Goal: Task Accomplishment & Management: Complete application form

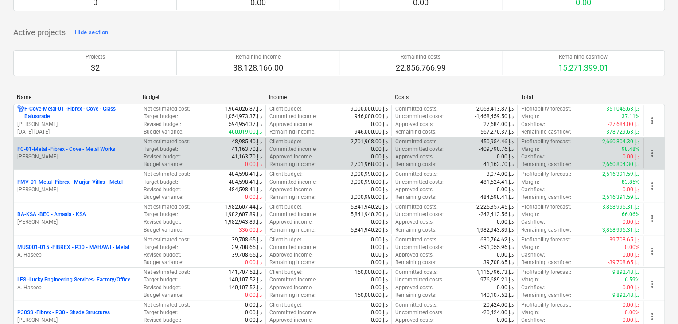
scroll to position [133, 0]
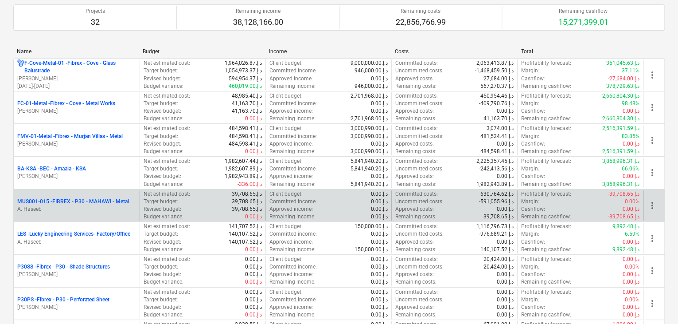
click at [63, 201] on p "MUS001-015 - FIBREX - P30 - MAHAWI - Metal" at bounding box center [73, 202] width 112 height 8
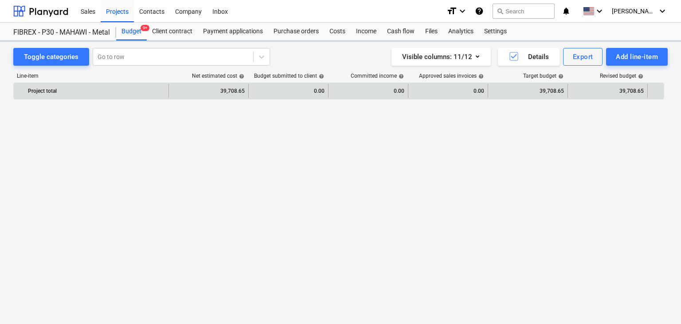
scroll to position [5217, 0]
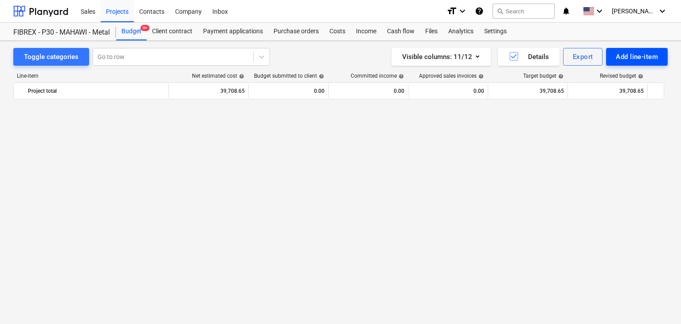
click at [622, 59] on div "Add line-item" at bounding box center [637, 57] width 42 height 12
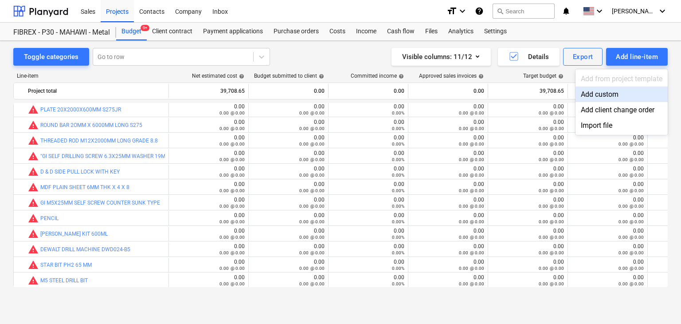
click at [607, 94] on div "Add custom" at bounding box center [622, 94] width 92 height 16
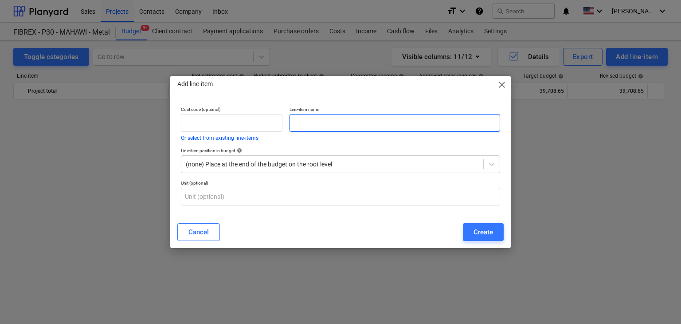
scroll to position [5217, 0]
click at [325, 118] on input "text" at bounding box center [395, 123] width 211 height 18
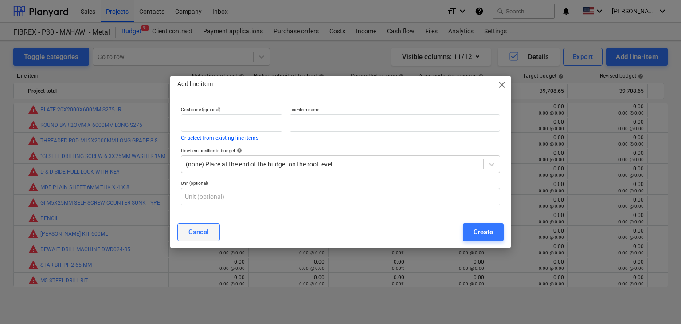
click at [212, 231] on button "Cancel" at bounding box center [198, 232] width 43 height 18
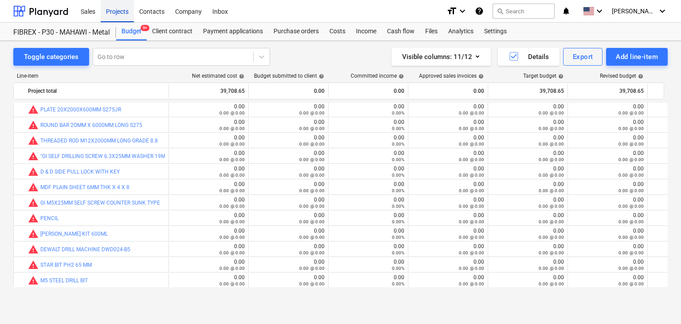
click at [122, 8] on div "Projects" at bounding box center [117, 11] width 33 height 23
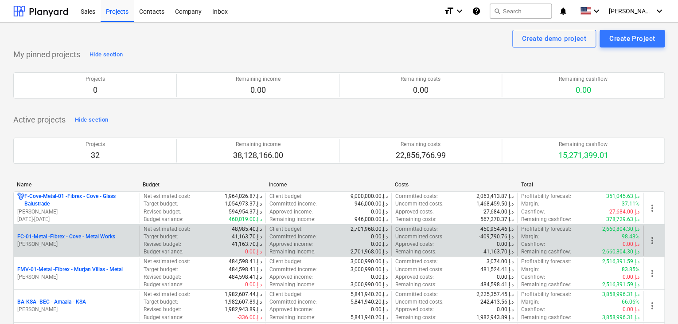
click at [72, 242] on p "[PERSON_NAME]" at bounding box center [76, 244] width 119 height 8
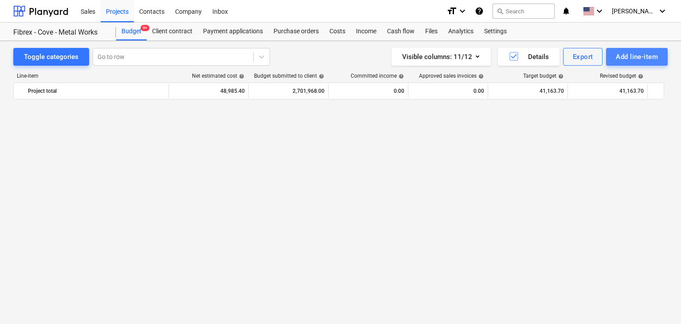
click at [634, 58] on div "Add line-item" at bounding box center [637, 57] width 42 height 12
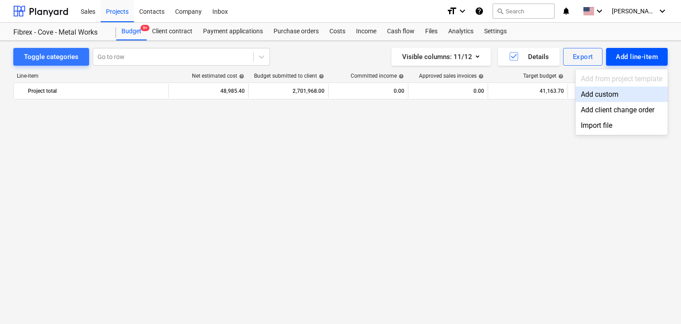
scroll to position [10895, 0]
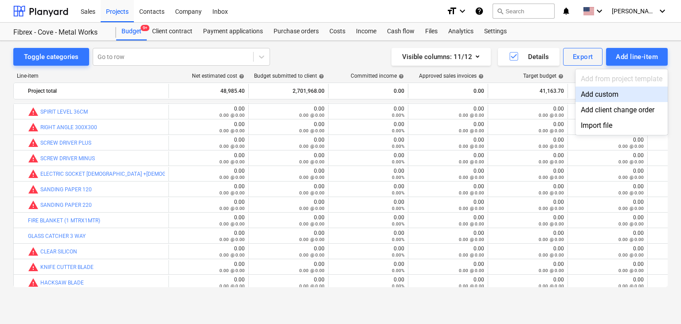
click at [598, 93] on div "Add custom" at bounding box center [622, 94] width 92 height 16
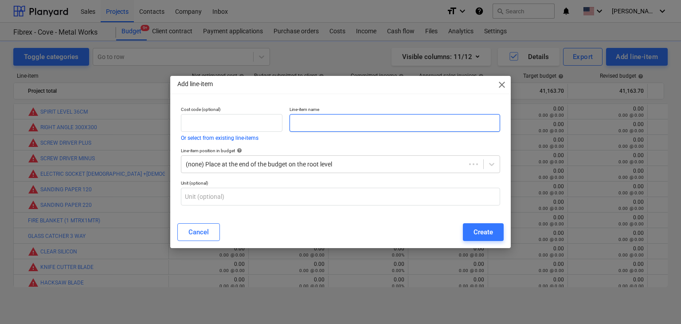
click at [309, 122] on input "text" at bounding box center [395, 123] width 211 height 18
paste input "JOTUN HARDTOP XP RAL HR 7043, TRAFFIC GREY ( COMP A & B) 20 L PACK"
type input "JOTUN HARDTOP XP RAL HR 7043, TRAFFIC GREY ( COMP A & B) 20 L PACK"
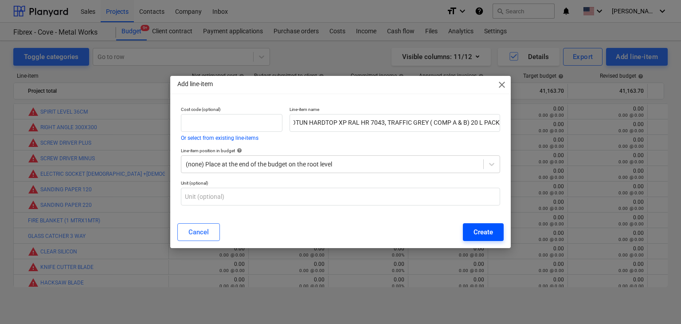
click at [482, 228] on div "Create" at bounding box center [484, 232] width 20 height 12
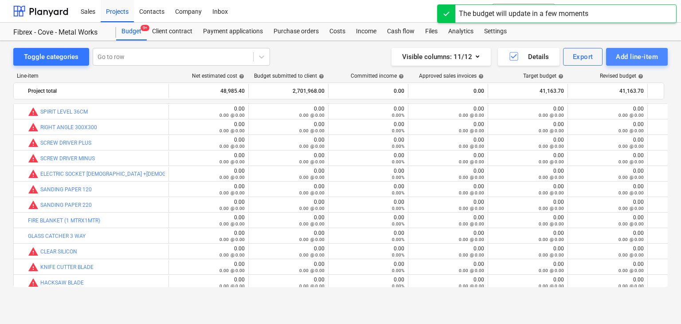
click at [636, 54] on div "Add line-item" at bounding box center [637, 57] width 42 height 12
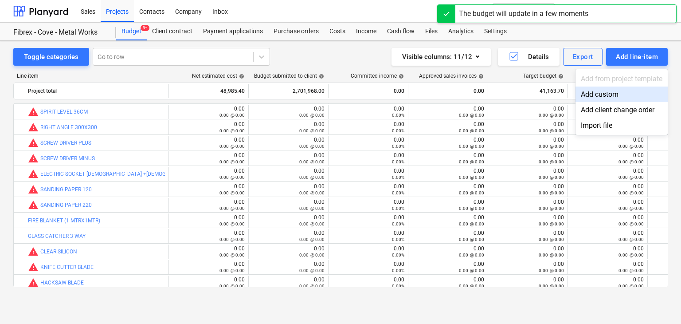
click at [591, 96] on div "Add custom" at bounding box center [622, 94] width 92 height 16
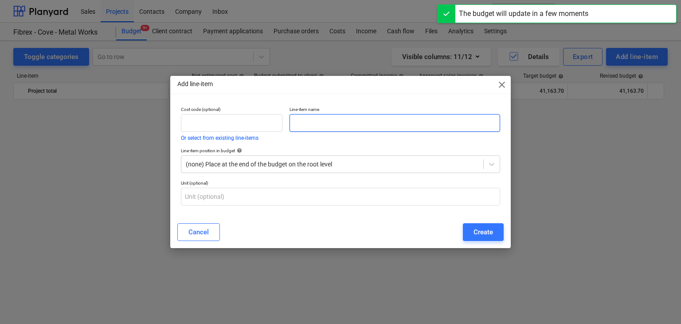
click at [297, 122] on input "text" at bounding box center [395, 123] width 211 height 18
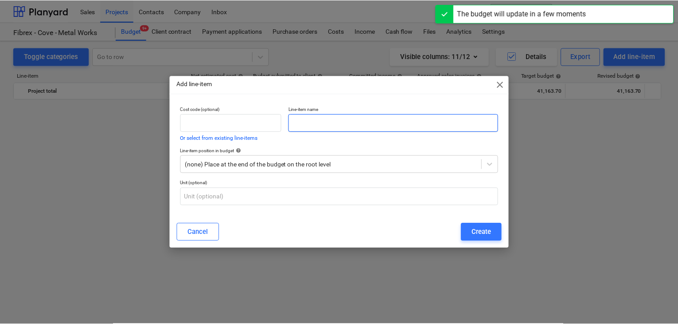
scroll to position [10895, 0]
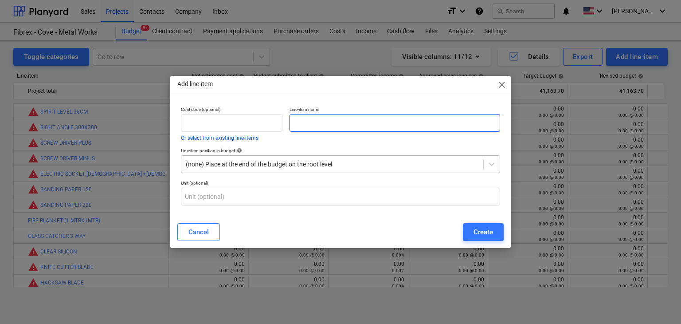
paste input "[PERSON_NAME] NO 10 -20 L PACK"
type input "[PERSON_NAME] NO 10 -20 L PACK"
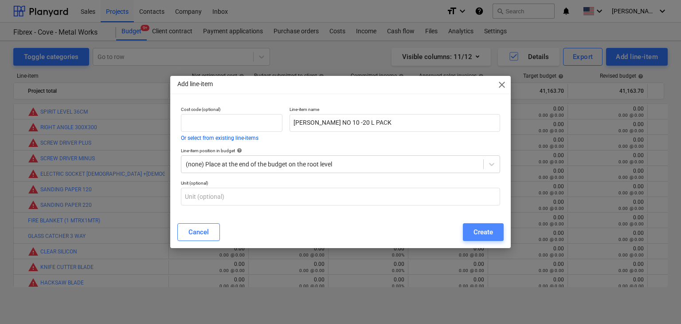
click at [477, 229] on div "Create" at bounding box center [484, 232] width 20 height 12
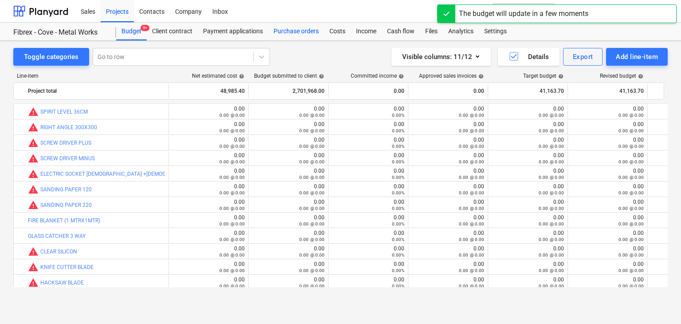
click at [281, 29] on div "Purchase orders" at bounding box center [296, 32] width 56 height 18
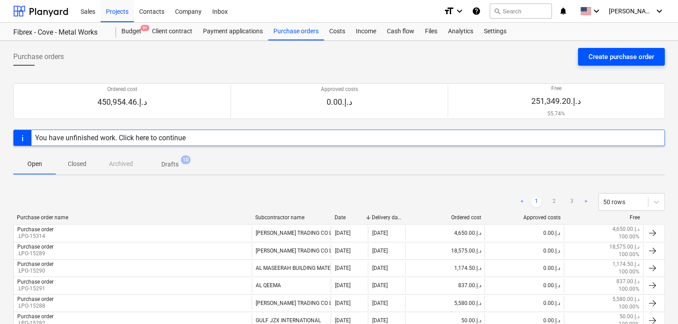
click at [623, 56] on div "Create purchase order" at bounding box center [622, 57] width 66 height 12
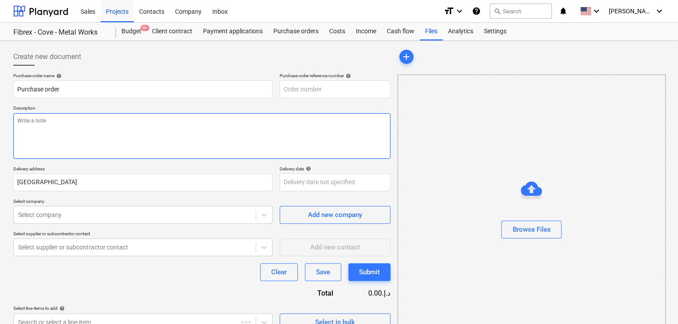
click at [296, 113] on textarea at bounding box center [201, 136] width 377 height 46
click at [262, 123] on textarea at bounding box center [201, 136] width 377 height 46
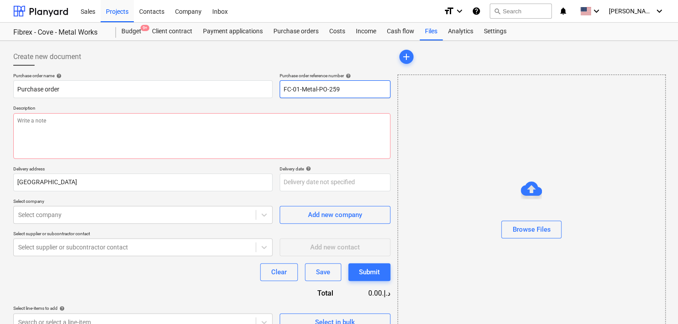
drag, startPoint x: 348, startPoint y: 88, endPoint x: 259, endPoint y: 78, distance: 89.3
click at [259, 78] on div "Purchase order name help Purchase order Purchase order reference number help FC…" at bounding box center [201, 85] width 377 height 25
type input ".LPO-15318"
click at [63, 102] on div "Purchase order name help Purchase order Purchase order reference number help .L…" at bounding box center [201, 202] width 377 height 258
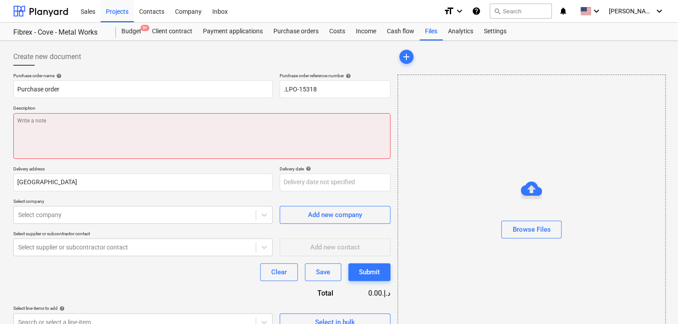
click at [26, 119] on textarea at bounding box center [201, 136] width 377 height 46
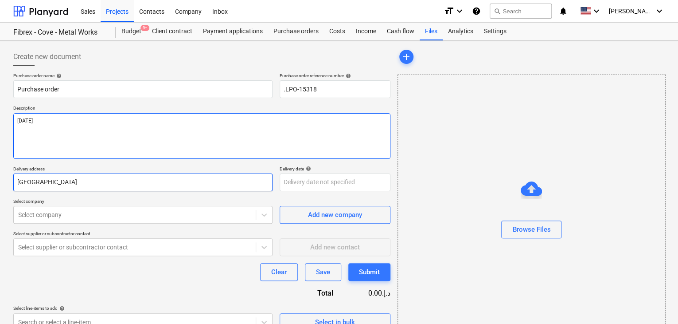
type textarea "[DATE]"
click at [43, 187] on input "[GEOGRAPHIC_DATA]" at bounding box center [142, 182] width 259 height 18
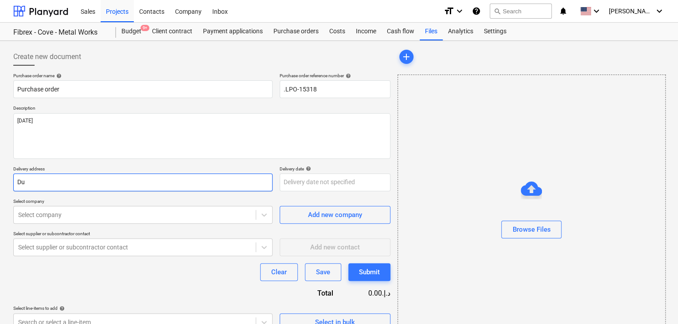
type input "D"
type input "LUCKY ENGINEERING SERVICES"
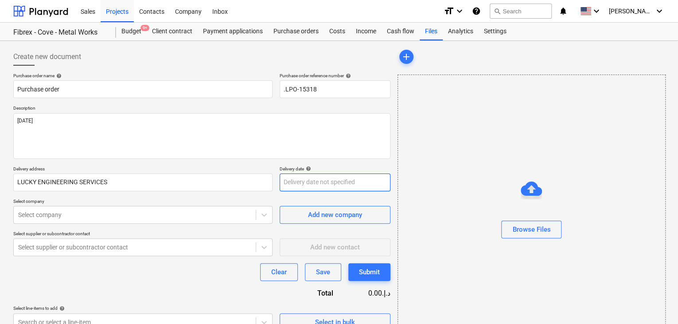
click at [298, 187] on body "Sales Projects Contacts Company Inbox format_size keyboard_arrow_down help sear…" at bounding box center [339, 162] width 678 height 324
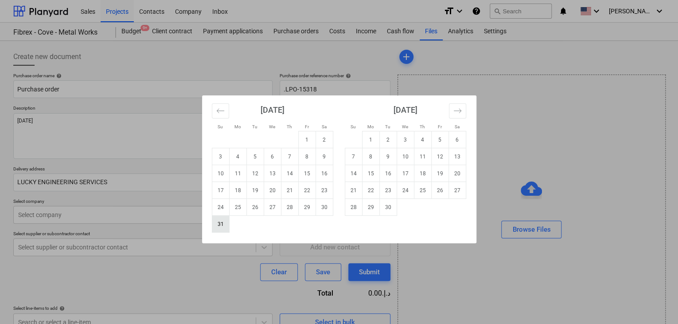
click at [219, 226] on td "31" at bounding box center [220, 224] width 17 height 17
type input "[DATE]"
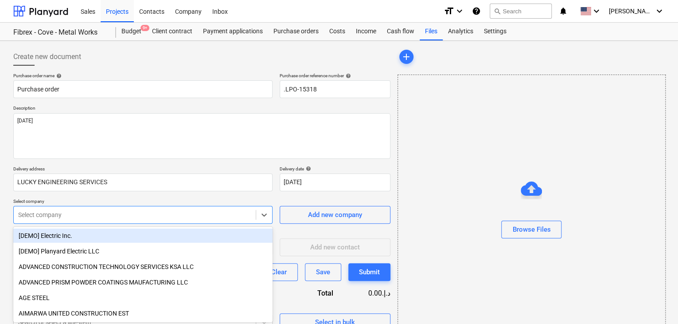
click at [142, 212] on body "Sales Projects Contacts Company Inbox format_size keyboard_arrow_down help sear…" at bounding box center [339, 162] width 678 height 324
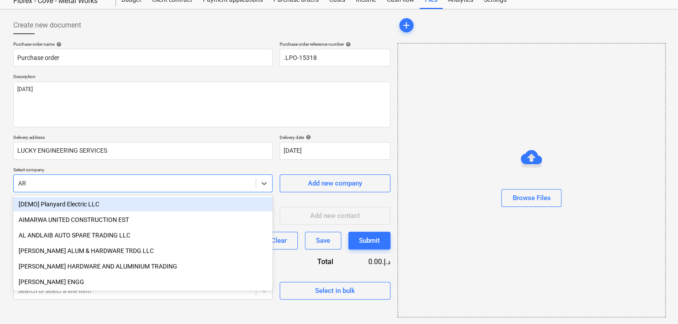
type input "ARI"
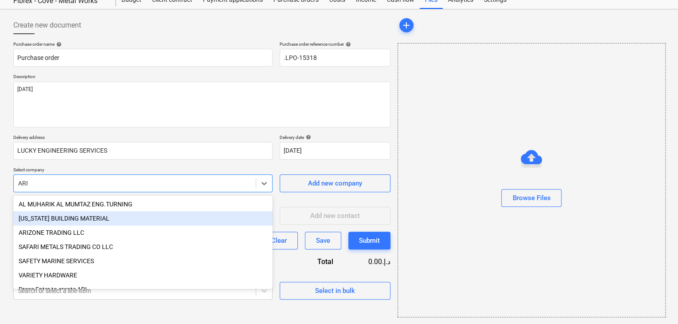
click at [113, 220] on div "[US_STATE] BUILDING MATERIAL" at bounding box center [142, 218] width 259 height 14
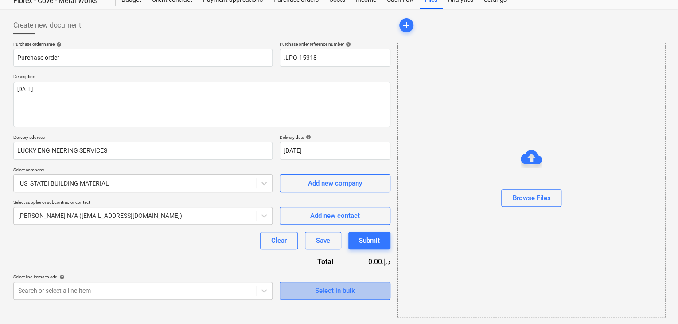
click at [287, 292] on button "Select in bulk" at bounding box center [335, 291] width 111 height 18
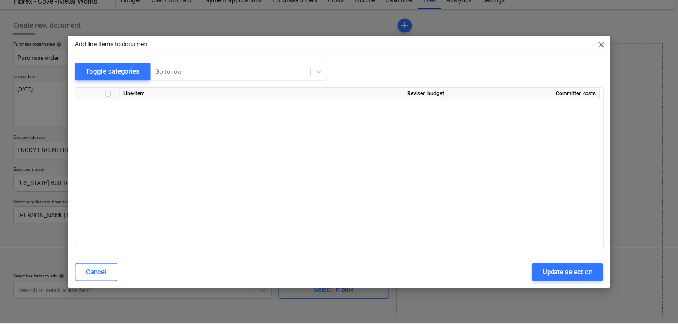
scroll to position [9484, 0]
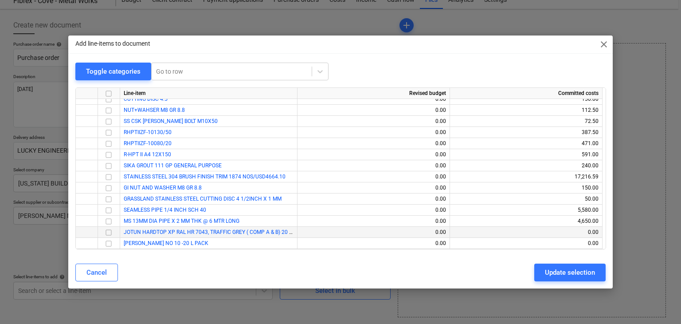
click at [109, 231] on input "checkbox" at bounding box center [108, 232] width 11 height 11
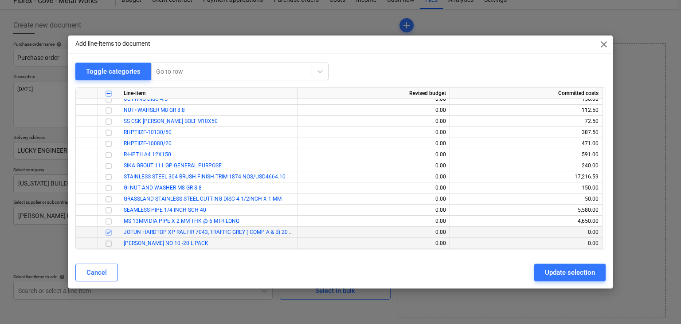
click at [108, 247] on input "checkbox" at bounding box center [108, 243] width 11 height 11
click at [548, 265] on button "Update selection" at bounding box center [569, 272] width 71 height 18
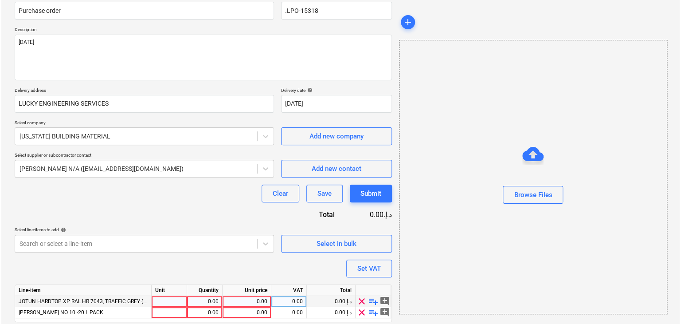
scroll to position [108, 0]
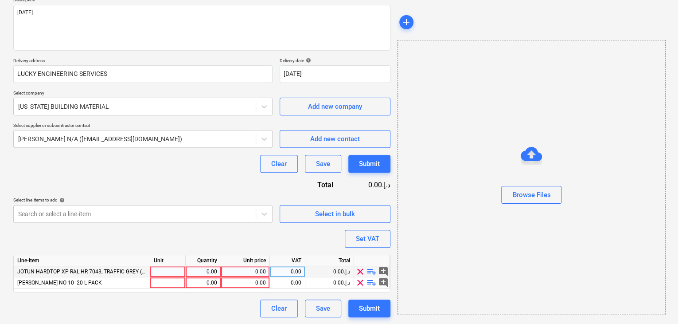
click at [167, 275] on div at bounding box center [167, 271] width 35 height 11
type input "DRUM"
click at [161, 282] on div at bounding box center [167, 282] width 35 height 11
type input "DRUM"
click at [215, 270] on div "0.00" at bounding box center [203, 271] width 28 height 11
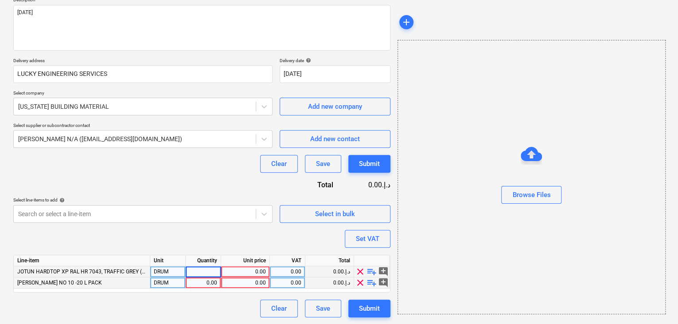
type input "1"
click at [248, 263] on div "Unit price" at bounding box center [245, 260] width 49 height 11
click at [247, 272] on div "0.00" at bounding box center [245, 271] width 41 height 11
type input "67619"
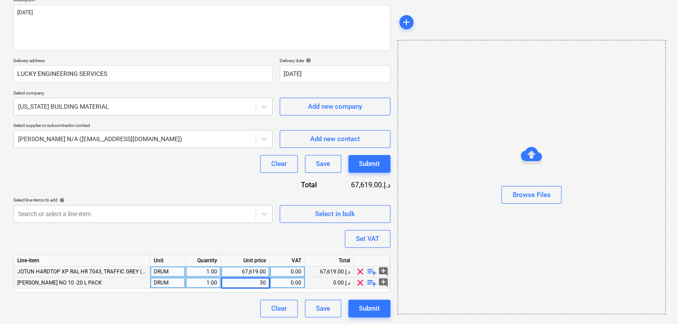
type input "300"
click at [254, 267] on div "67,619.00" at bounding box center [245, 271] width 41 height 11
type input "676.19"
click at [535, 238] on div "Browse Files" at bounding box center [532, 177] width 268 height 274
click at [355, 238] on button "Set VAT" at bounding box center [368, 239] width 46 height 18
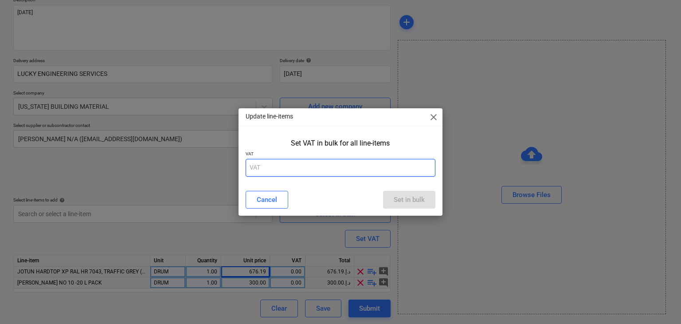
click at [294, 167] on input "text" at bounding box center [341, 168] width 190 height 18
type input "5"
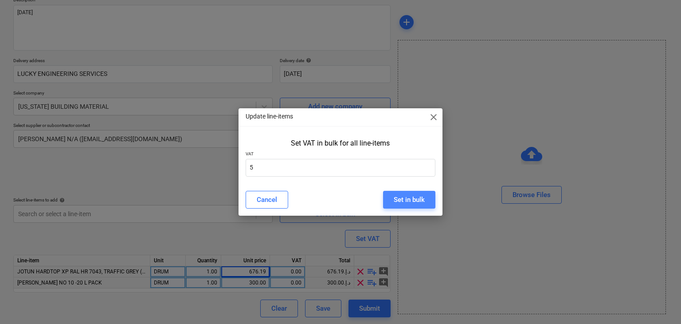
click at [401, 195] on div "Set in bulk" at bounding box center [409, 200] width 31 height 12
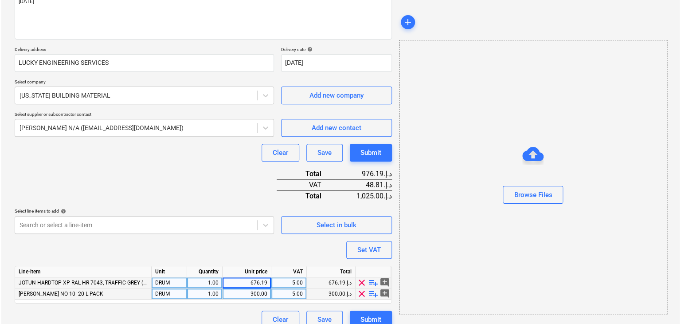
scroll to position [130, 0]
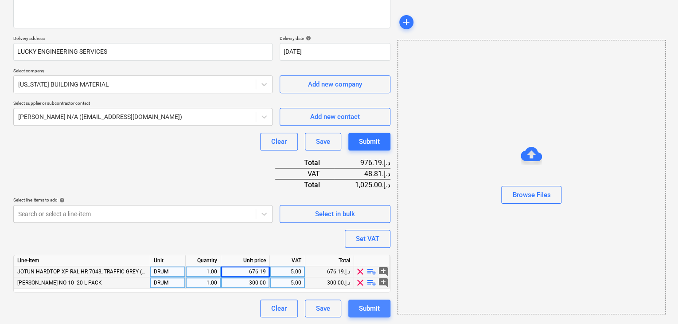
click at [368, 314] on button "Submit" at bounding box center [370, 308] width 42 height 18
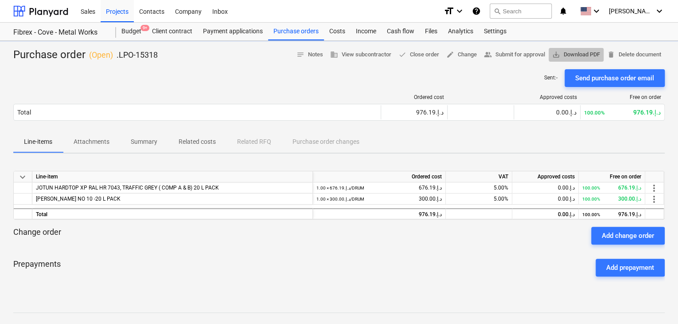
click at [587, 53] on span "save_alt Download PDF" at bounding box center [577, 55] width 48 height 10
